Goal: Find specific page/section: Find specific page/section

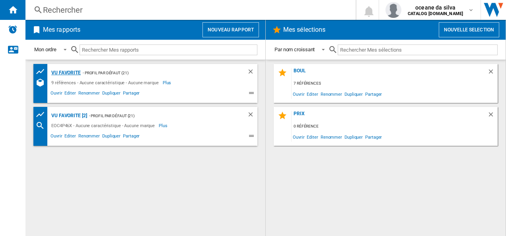
click at [61, 73] on div "vu favorite" at bounding box center [64, 73] width 31 height 10
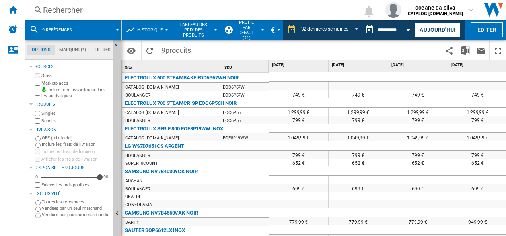
click at [76, 32] on button "9 références" at bounding box center [61, 30] width 38 height 20
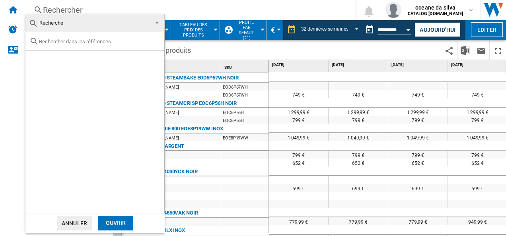
click at [76, 44] on input "text" at bounding box center [99, 42] width 121 height 6
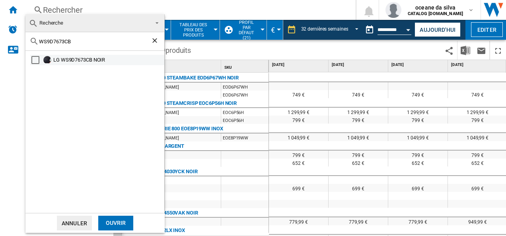
type input "WS9D7673CB"
click at [77, 58] on div "LG WS9D7673CB NOIR" at bounding box center [108, 60] width 110 height 8
click at [123, 225] on div "Ouvrir" at bounding box center [115, 223] width 35 height 15
